Goal: Find specific page/section: Find specific page/section

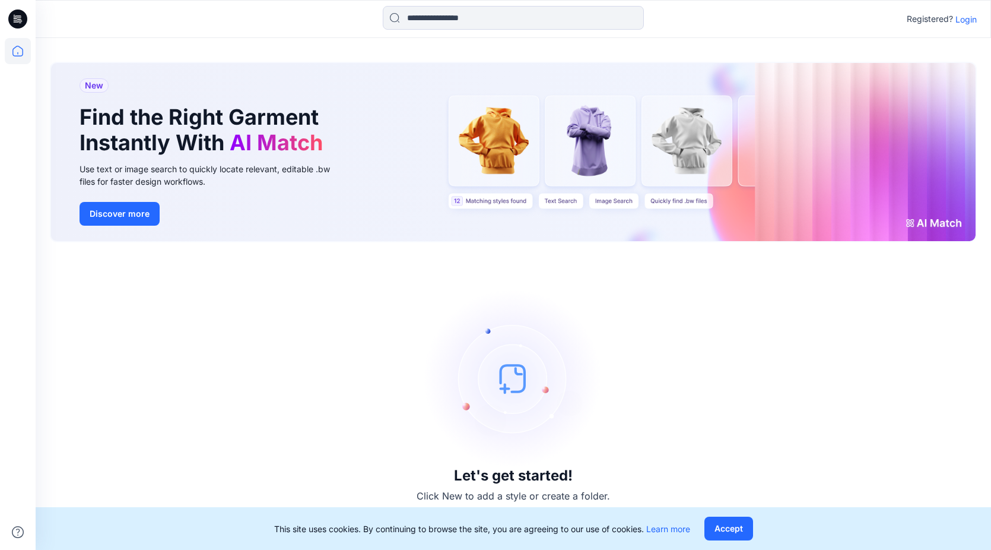
click at [970, 20] on p "Login" at bounding box center [966, 19] width 21 height 12
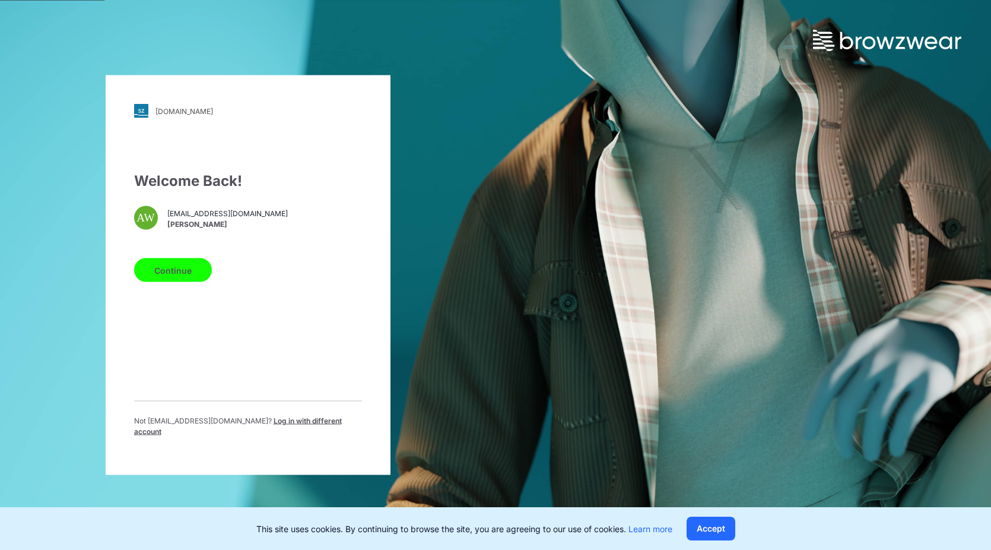
click at [164, 280] on button "Continue" at bounding box center [173, 270] width 78 height 24
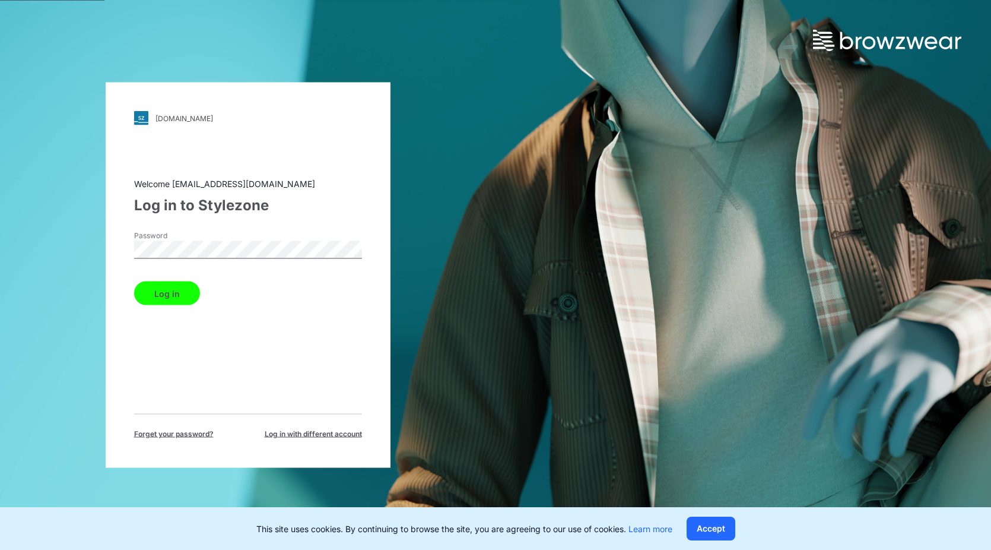
click at [134, 281] on button "Log in" at bounding box center [167, 293] width 66 height 24
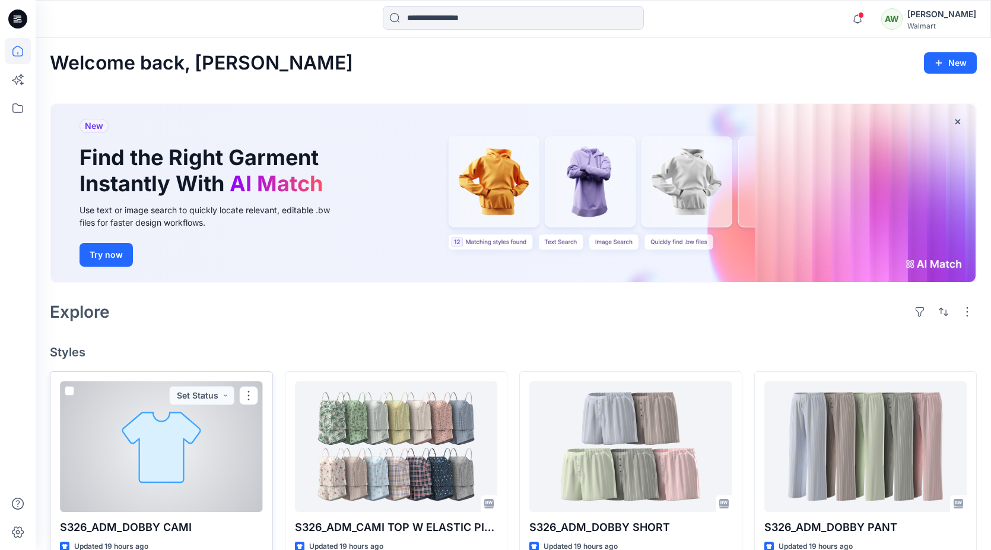
click at [202, 467] on div at bounding box center [161, 446] width 203 height 131
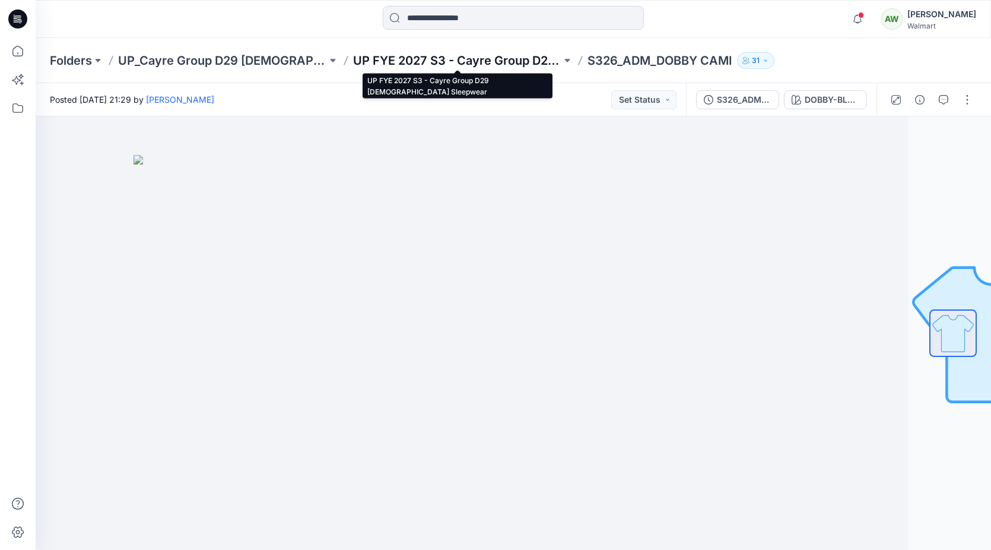
click at [416, 58] on p "UP FYE 2027 S3 - Cayre Group D29 [DEMOGRAPHIC_DATA] Sleepwear" at bounding box center [457, 60] width 209 height 17
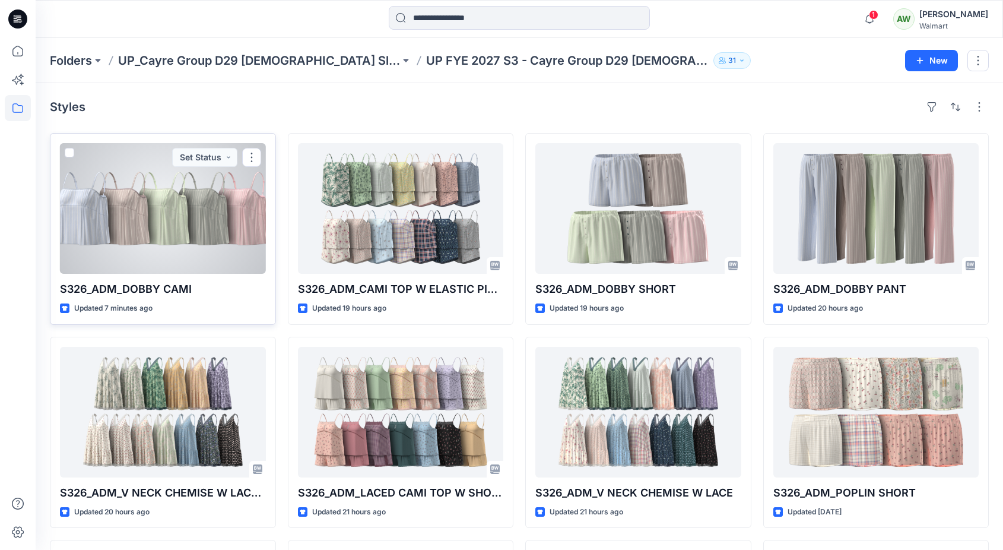
click at [208, 237] on div at bounding box center [163, 208] width 206 height 131
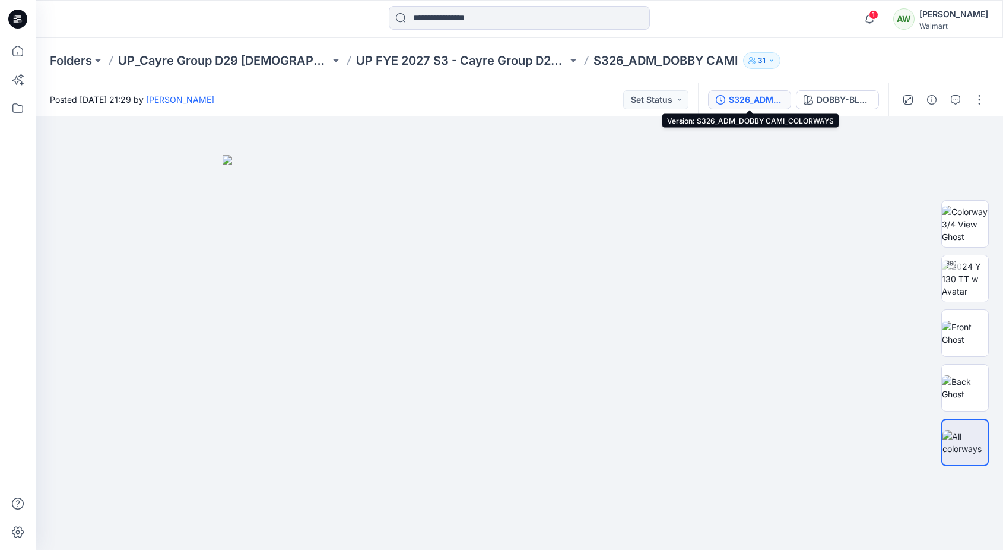
click at [765, 95] on div "S326_ADM_DOBBY CAMI_COLORWAYS" at bounding box center [756, 99] width 55 height 13
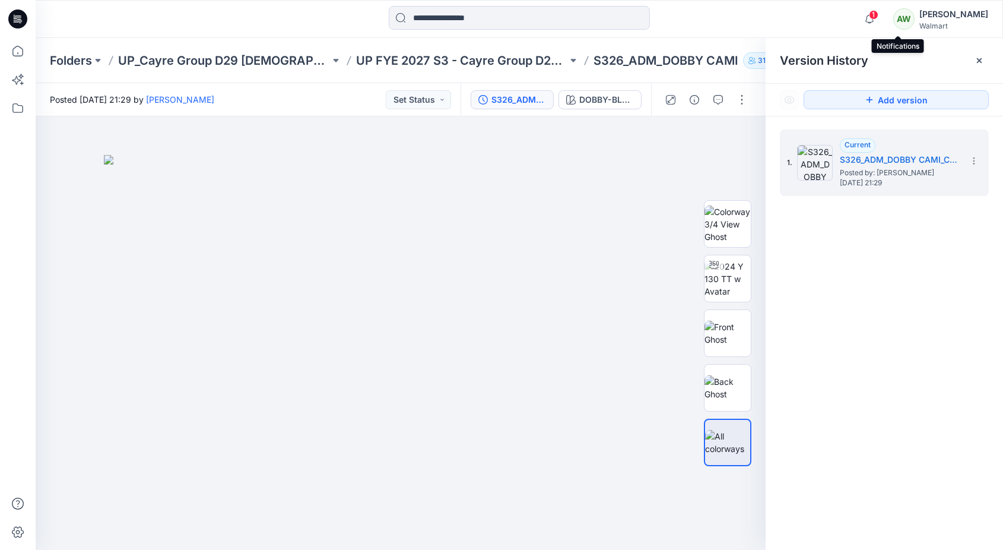
click at [878, 12] on span "1" at bounding box center [873, 14] width 9 height 9
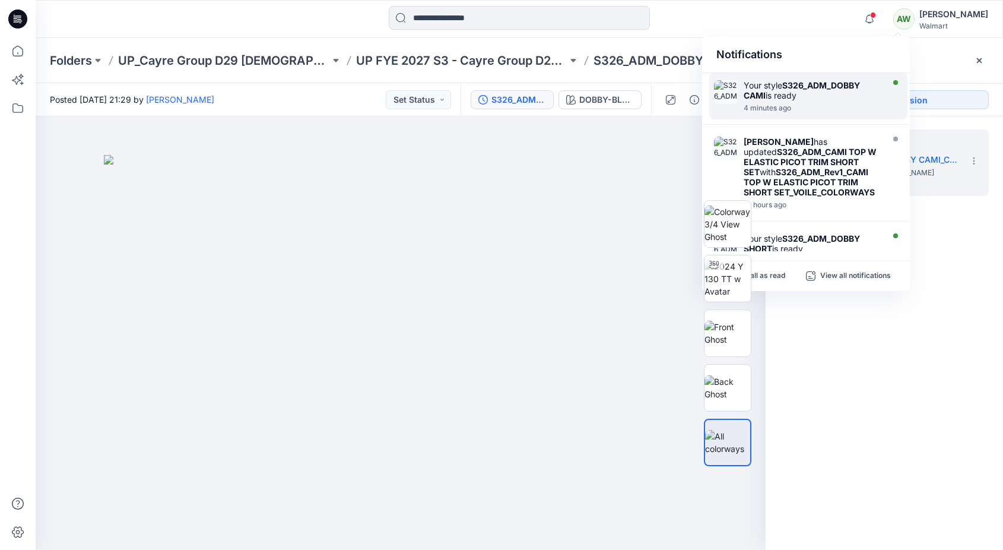
click at [804, 101] on div at bounding box center [812, 101] width 137 height 2
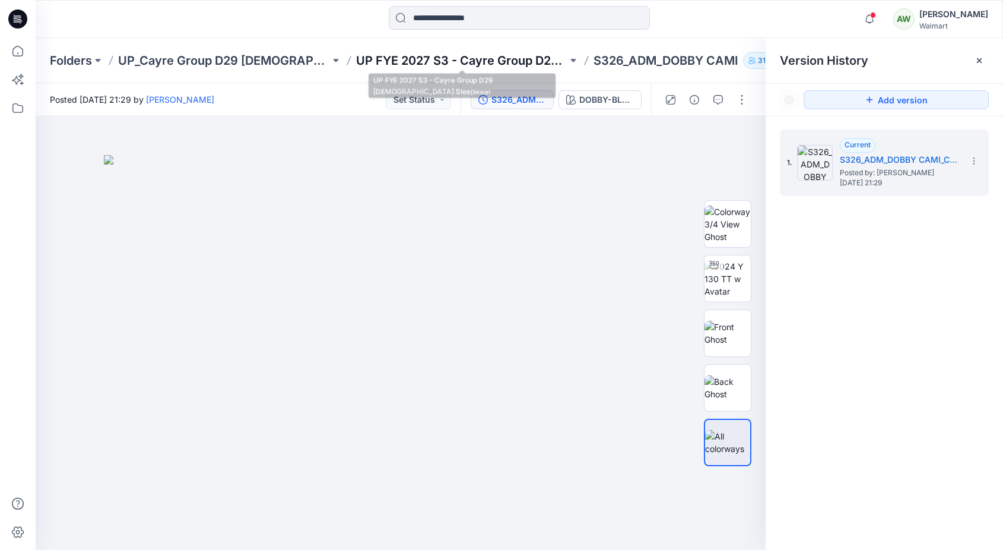
click at [474, 64] on p "UP FYE 2027 S3 - Cayre Group D29 [DEMOGRAPHIC_DATA] Sleepwear" at bounding box center [462, 60] width 212 height 17
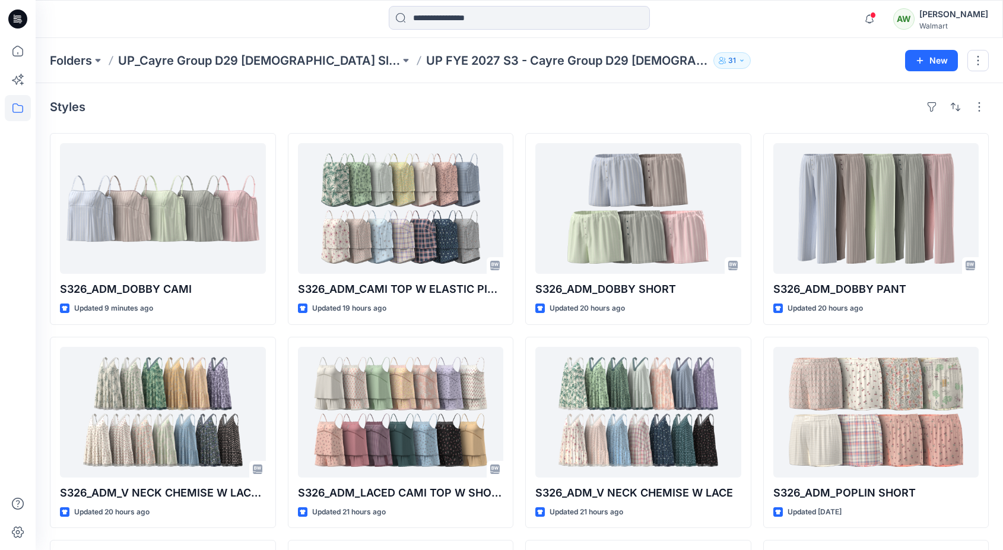
click at [997, 197] on div "Styles S326_ADM_DOBBY CAMI Updated 9 minutes ago S326_ADM_V NECK CHEMISE W LACE…" at bounding box center [520, 435] width 968 height 705
click at [993, 272] on div "Styles S326_ADM_DOBBY CAMI Updated 9 minutes ago S326_ADM_V NECK CHEMISE W LACE…" at bounding box center [520, 435] width 968 height 705
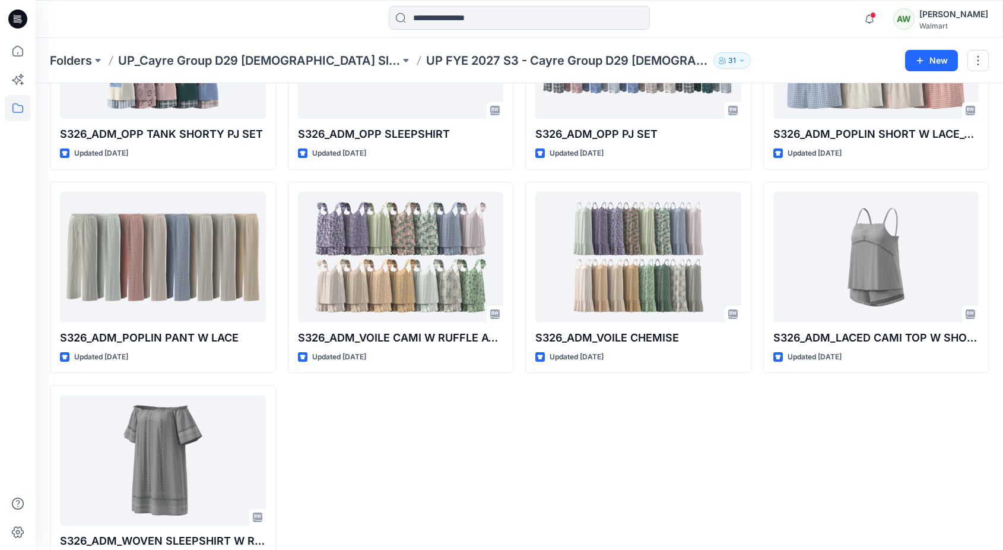
scroll to position [602, 0]
